Goal: Task Accomplishment & Management: Use online tool/utility

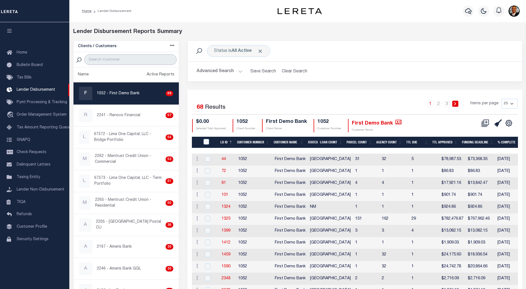
click at [105, 59] on input "search" at bounding box center [130, 59] width 92 height 11
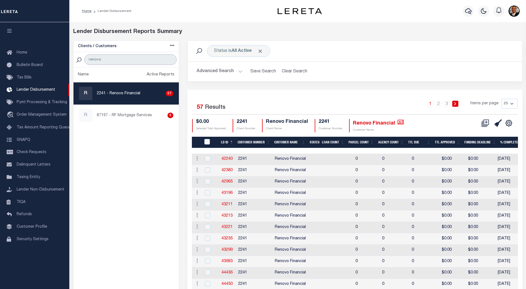
type input "renovo"
click at [136, 94] on p "2241 - Renovo Financial" at bounding box center [119, 94] width 44 height 6
checkbox input "true"
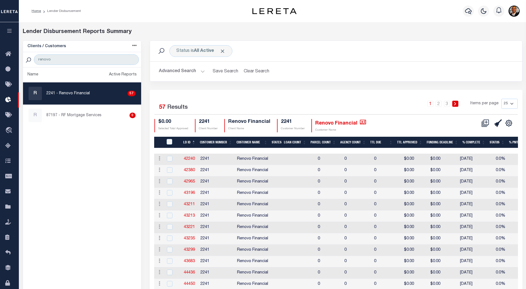
click at [200, 70] on button "Advanced Search" at bounding box center [182, 71] width 46 height 11
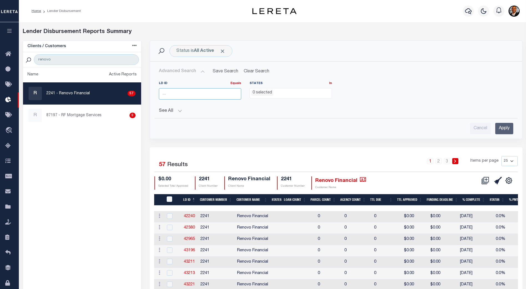
click at [173, 95] on input "number" at bounding box center [200, 93] width 82 height 11
type input "45775"
click at [507, 126] on input "Apply" at bounding box center [504, 128] width 18 height 11
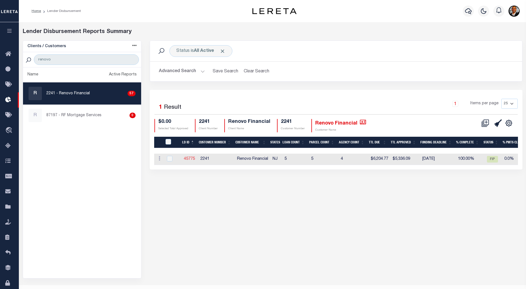
click at [187, 157] on link "45775" at bounding box center [189, 159] width 11 height 4
checkbox input "true"
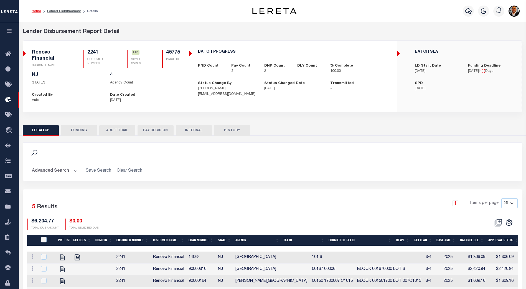
click at [11, 31] on icon "button" at bounding box center [9, 30] width 6 height 5
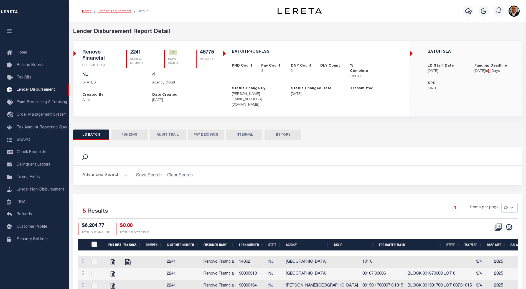
click at [118, 12] on link "Lender Disbursement" at bounding box center [115, 10] width 34 height 3
checkbox input "true"
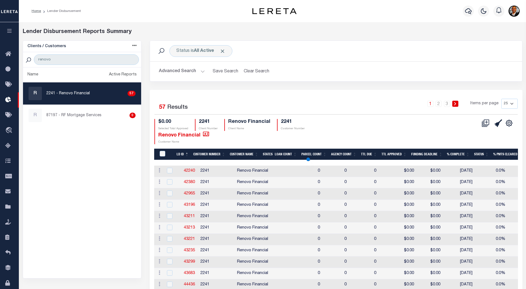
click at [51, 54] on div "renovo" at bounding box center [82, 59] width 118 height 15
click at [55, 59] on input "renovo" at bounding box center [86, 59] width 105 height 11
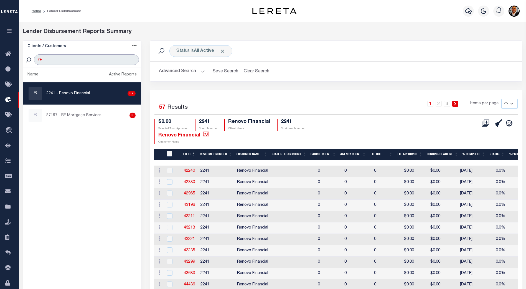
type input "r"
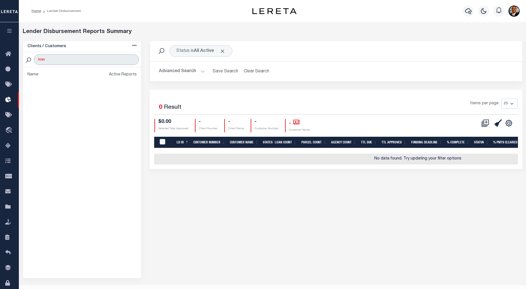
type input "kiavi"
select select
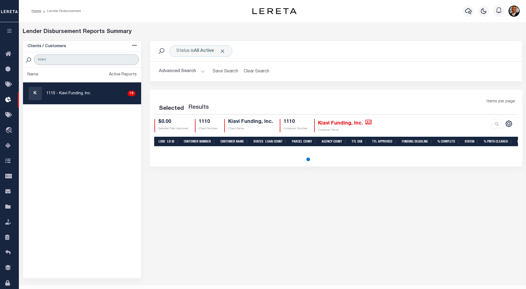
type input "kiavi"
click at [77, 92] on p "1110 - Kiavi Funding, Inc." at bounding box center [68, 94] width 45 height 6
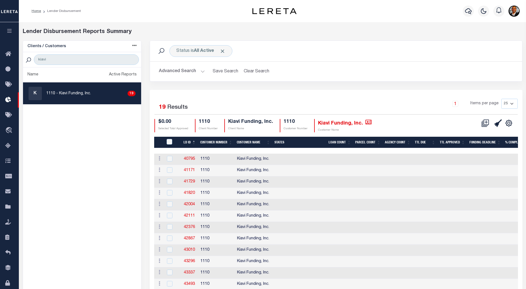
checkbox input "true"
select select
click at [199, 71] on button "Advanced Search" at bounding box center [182, 71] width 46 height 11
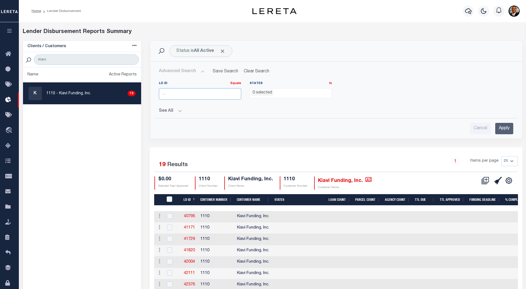
click at [178, 94] on input "number" at bounding box center [200, 93] width 82 height 11
type input "45779"
click at [505, 126] on input "Apply" at bounding box center [504, 128] width 18 height 11
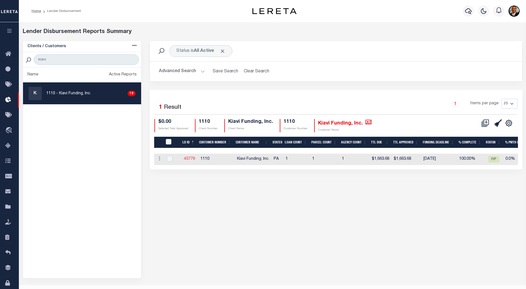
click at [190, 157] on link "45779" at bounding box center [189, 159] width 11 height 4
checkbox input "true"
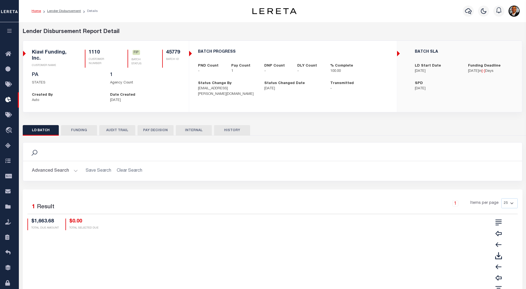
click at [78, 130] on button "FUNDING" at bounding box center [79, 130] width 36 height 11
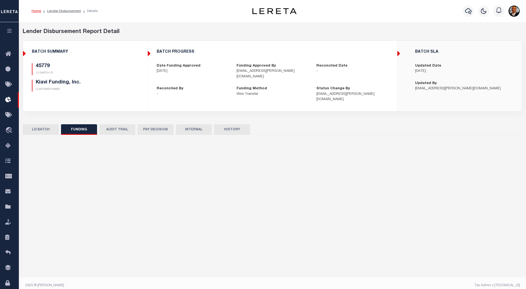
type input "$1,663.68"
type input "$0"
type input "[DATE]"
select select "100"
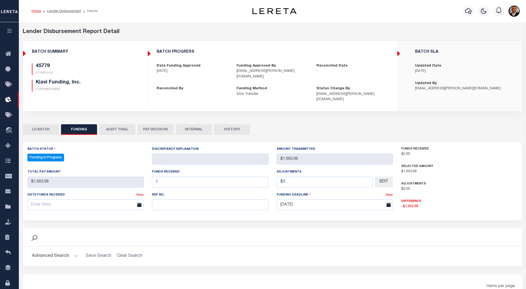
select select "100"
click at [43, 124] on button "LD BATCH" at bounding box center [41, 129] width 36 height 11
